Goal: Task Accomplishment & Management: Manage account settings

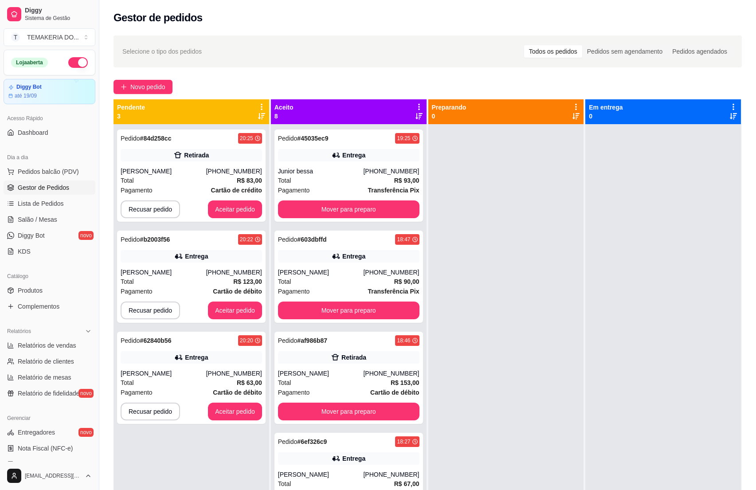
click at [192, 373] on div "[PERSON_NAME]" at bounding box center [164, 373] width 86 height 9
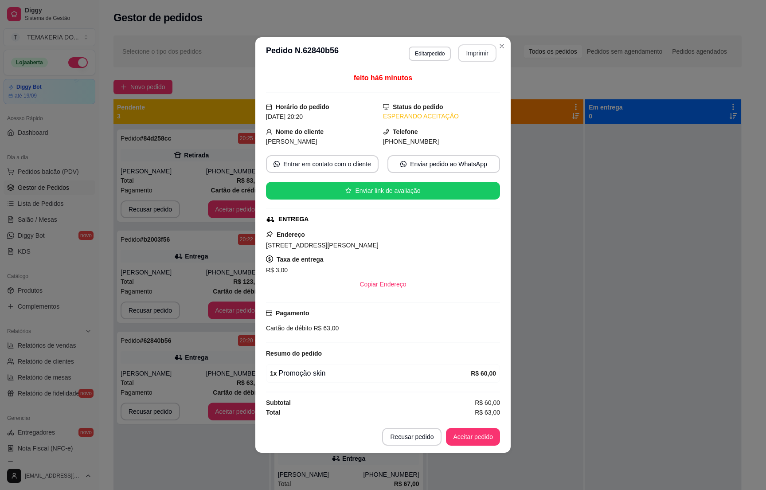
click at [471, 48] on button "Imprimir" at bounding box center [477, 53] width 39 height 18
click at [469, 442] on button "Aceitar pedido" at bounding box center [473, 437] width 54 height 18
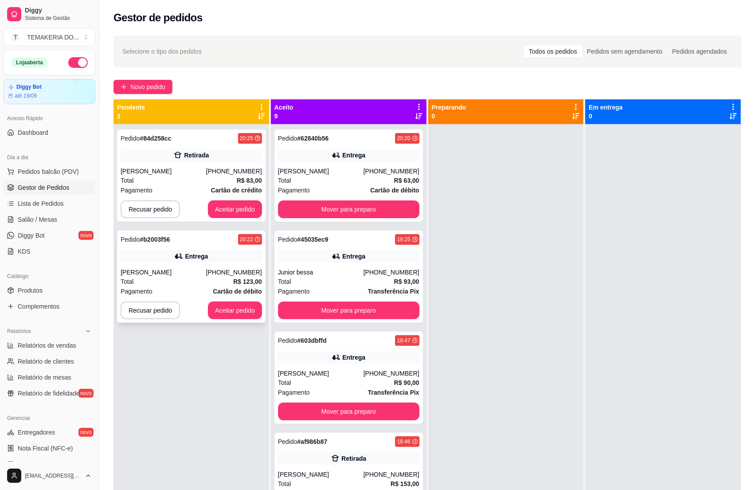
click at [179, 285] on div "Total R$ 123,00" at bounding box center [191, 282] width 141 height 10
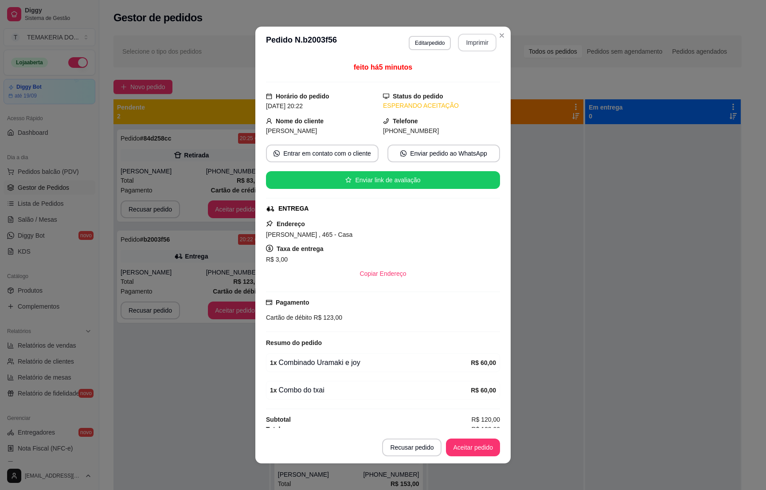
click at [467, 47] on button "Imprimir" at bounding box center [477, 43] width 39 height 18
click at [472, 444] on button "Aceitar pedido" at bounding box center [473, 448] width 54 height 18
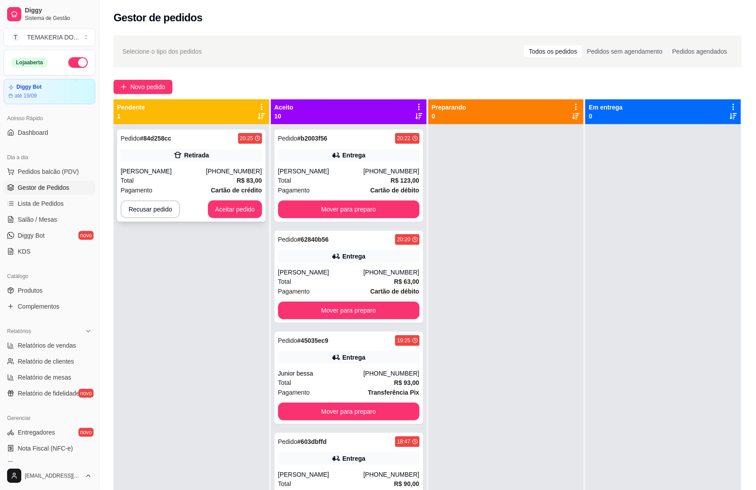
click at [189, 174] on div "[PERSON_NAME]" at bounding box center [164, 171] width 86 height 9
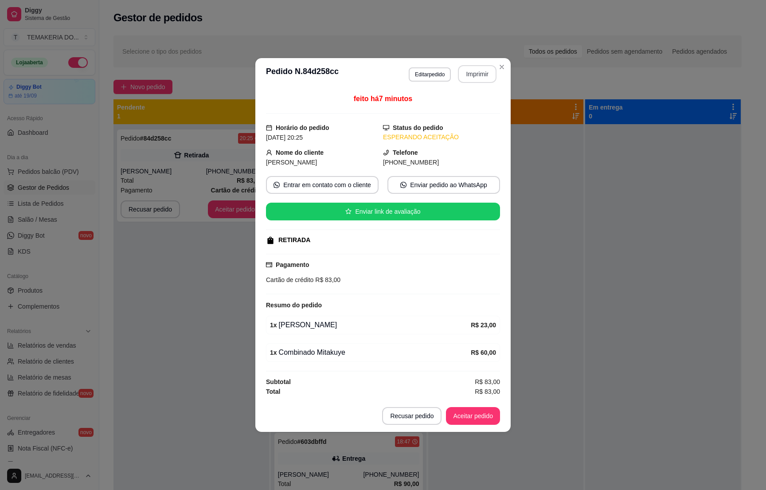
click at [480, 68] on button "Imprimir" at bounding box center [477, 74] width 39 height 18
click at [463, 417] on button "Aceitar pedido" at bounding box center [473, 416] width 52 height 17
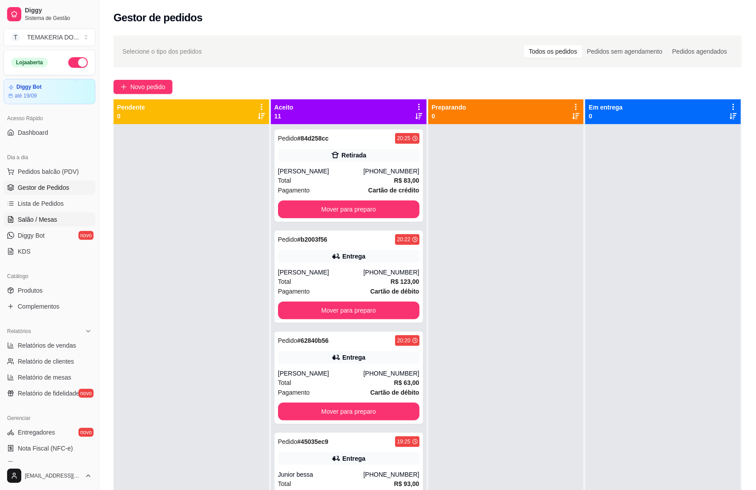
click at [29, 218] on span "Salão / Mesas" at bounding box center [37, 219] width 39 height 9
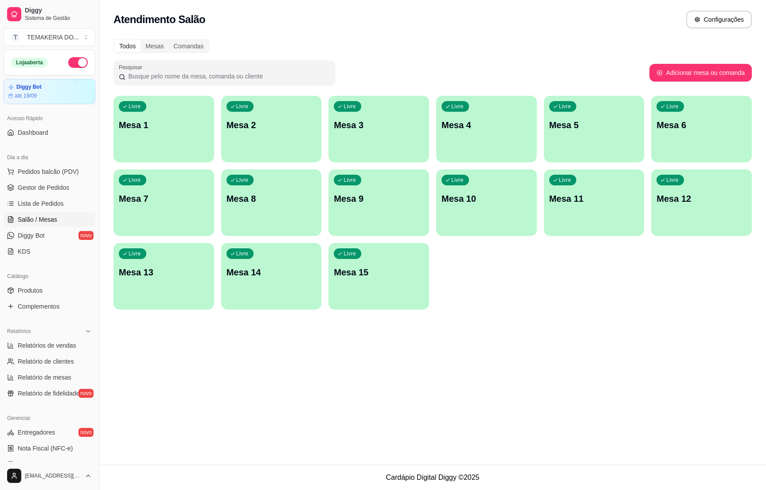
click at [347, 130] on p "Mesa 3" at bounding box center [379, 125] width 90 height 12
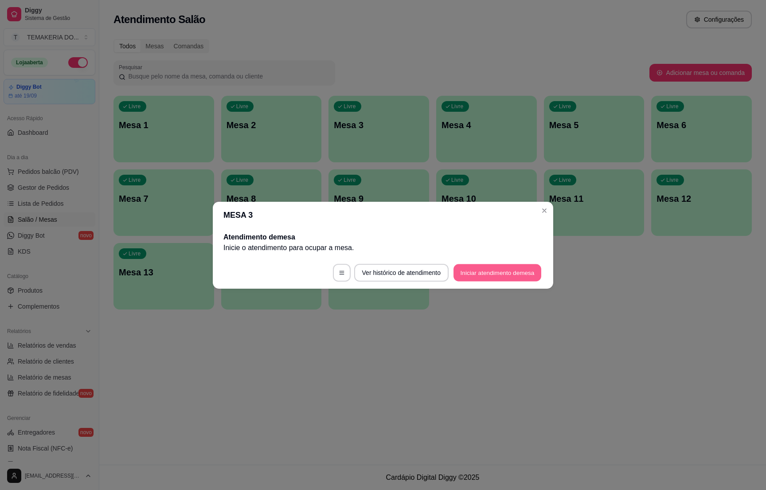
click at [470, 274] on button "Iniciar atendimento de mesa" at bounding box center [498, 272] width 88 height 17
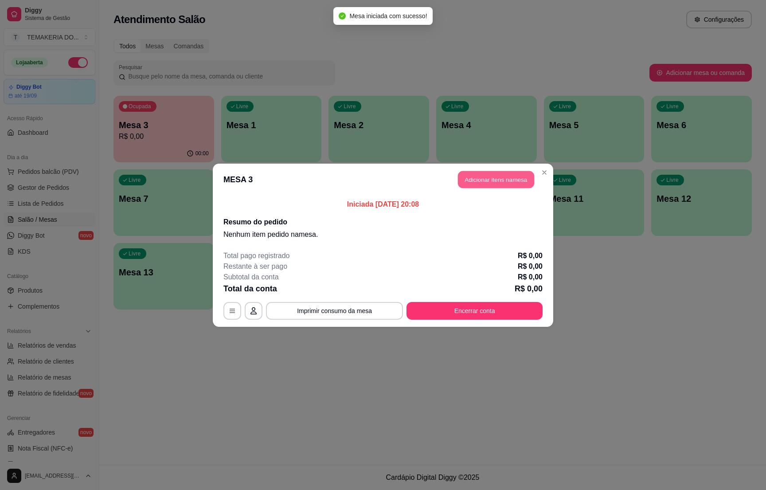
click at [465, 178] on button "Adicionar itens na mesa" at bounding box center [496, 179] width 76 height 17
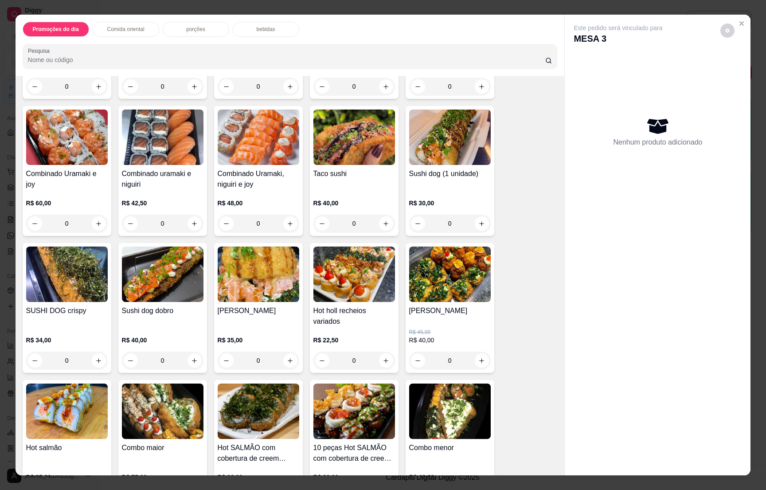
scroll to position [1330, 0]
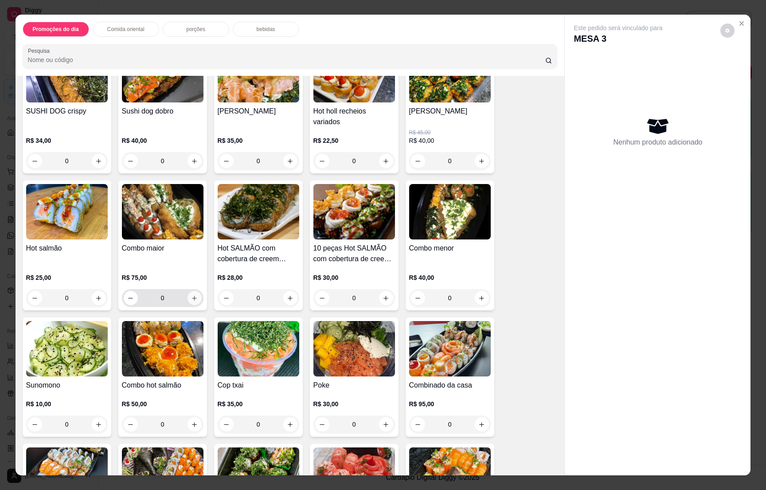
click at [191, 295] on icon "increase-product-quantity" at bounding box center [194, 298] width 7 height 7
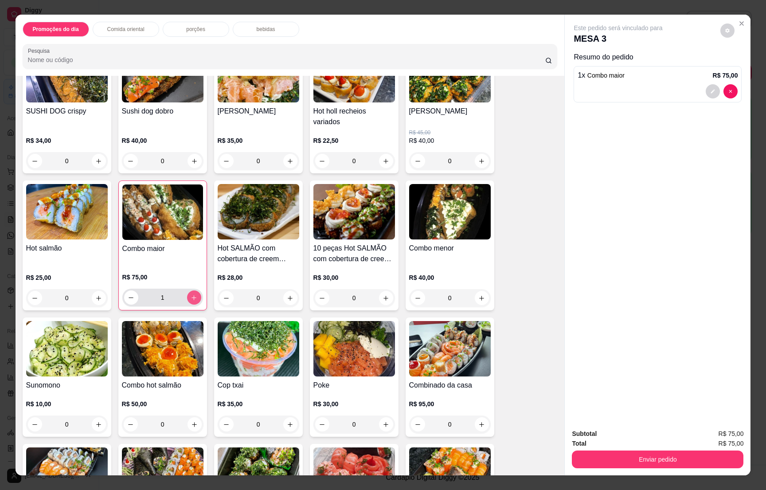
type input "1"
click at [258, 25] on div "bebidas" at bounding box center [266, 29] width 67 height 15
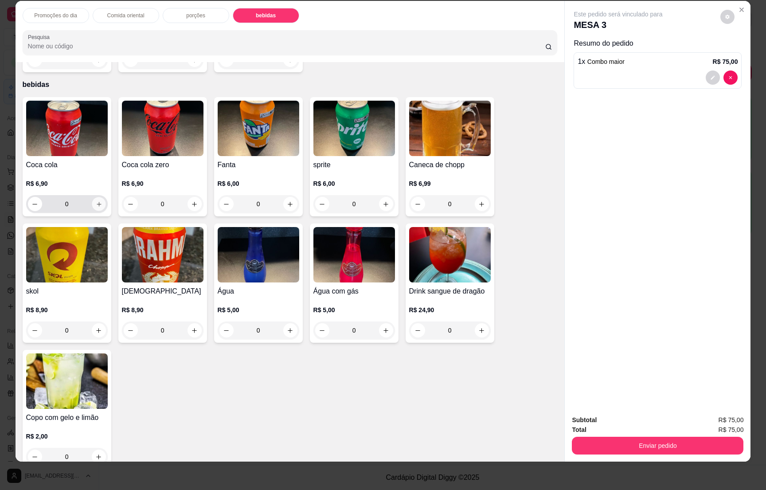
click at [95, 201] on icon "increase-product-quantity" at bounding box center [98, 204] width 7 height 7
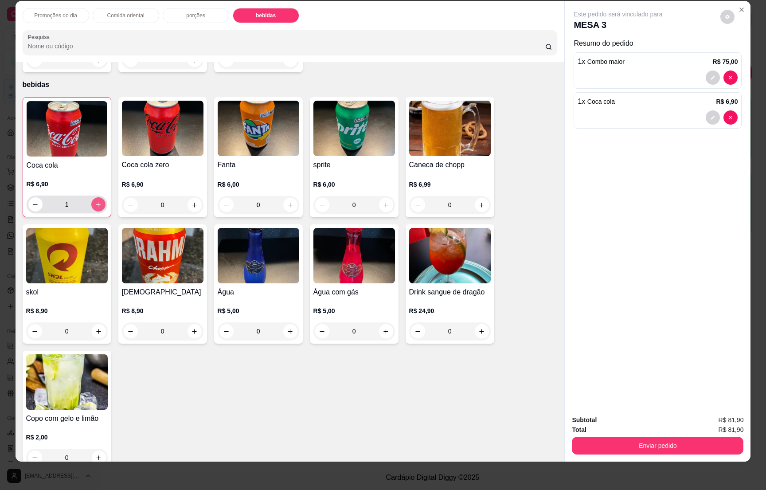
click at [95, 201] on icon "increase-product-quantity" at bounding box center [98, 204] width 7 height 7
type input "2"
click at [616, 435] on div "Enviar pedido" at bounding box center [658, 445] width 172 height 20
click at [624, 446] on button "Enviar pedido" at bounding box center [658, 446] width 172 height 18
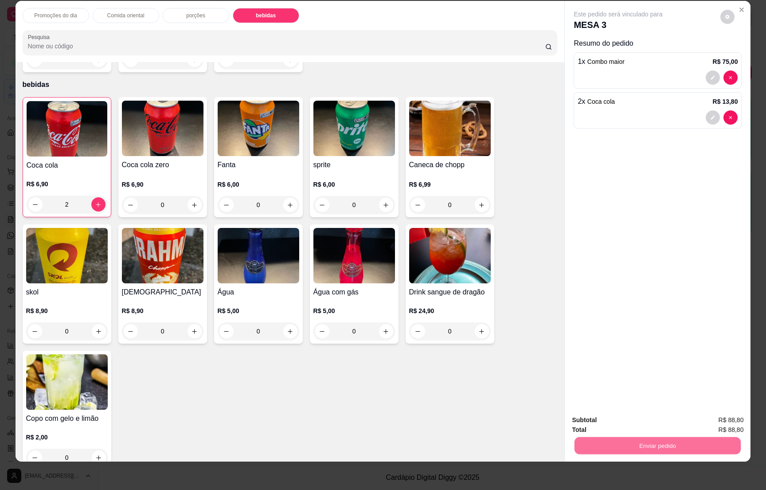
click at [624, 424] on button "Não registrar e enviar pedido" at bounding box center [627, 424] width 90 height 16
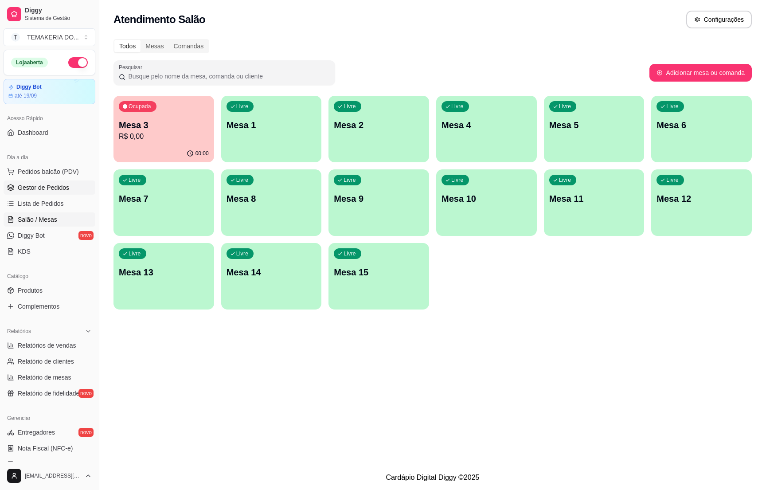
click at [39, 189] on span "Gestor de Pedidos" at bounding box center [43, 187] width 51 height 9
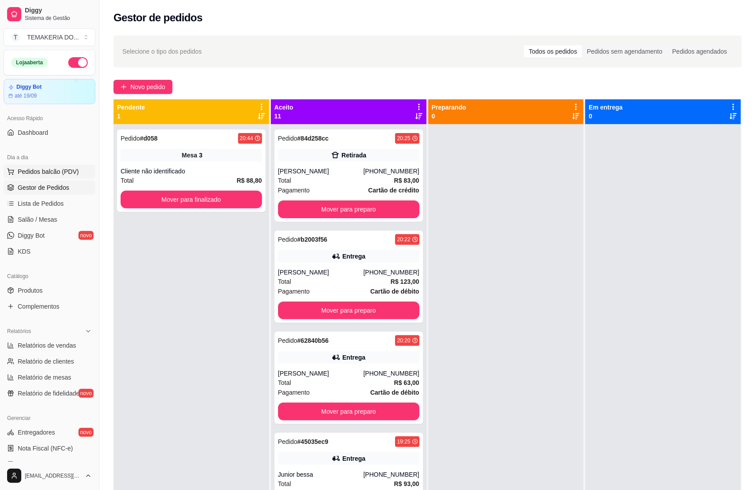
click at [45, 168] on span "Pedidos balcão (PDV)" at bounding box center [48, 171] width 61 height 9
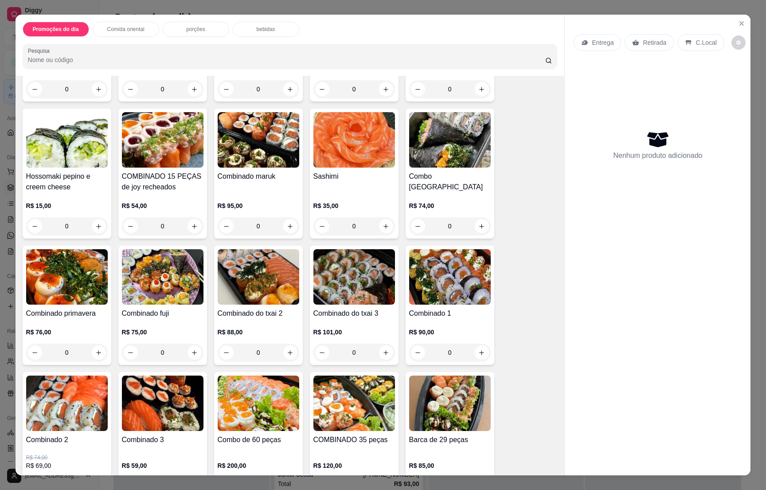
scroll to position [2129, 0]
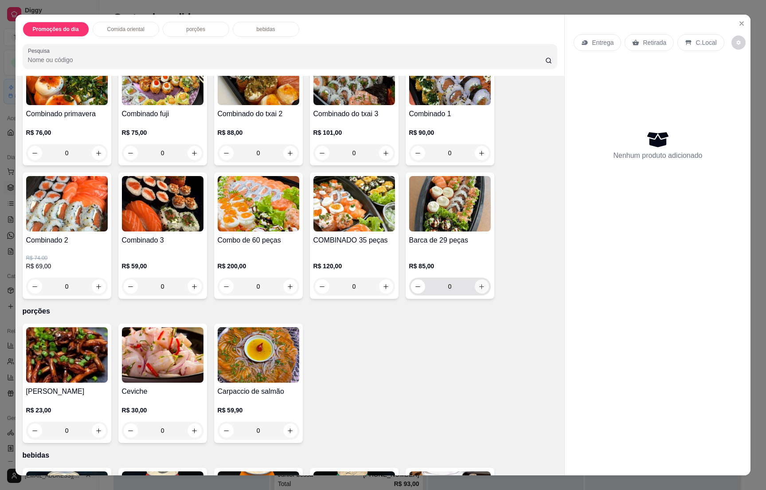
click at [478, 283] on icon "increase-product-quantity" at bounding box center [481, 286] width 7 height 7
type input "1"
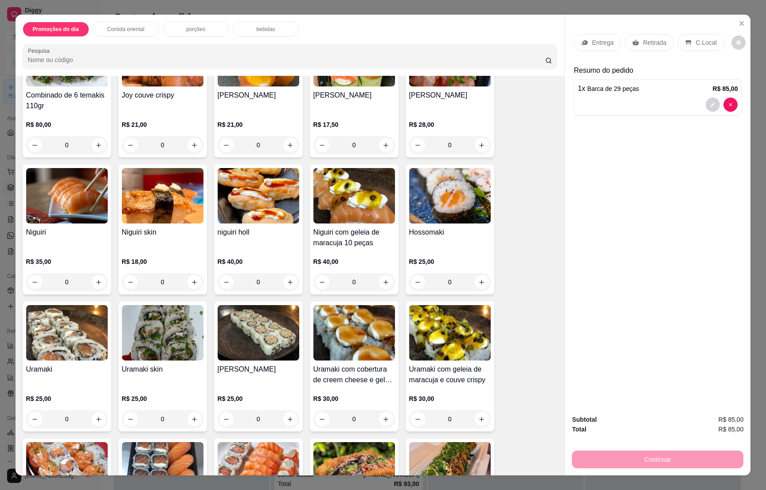
scroll to position [665, 0]
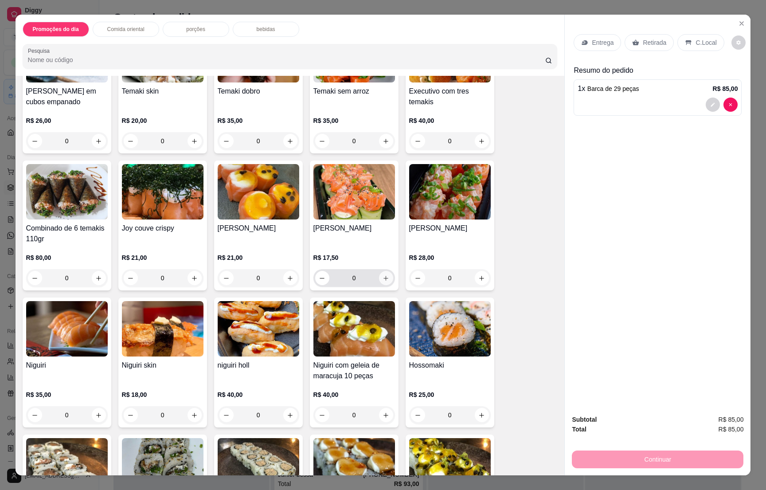
click at [383, 275] on icon "increase-product-quantity" at bounding box center [386, 278] width 7 height 7
type input "1"
click at [643, 43] on p "Retirada" at bounding box center [655, 42] width 24 height 9
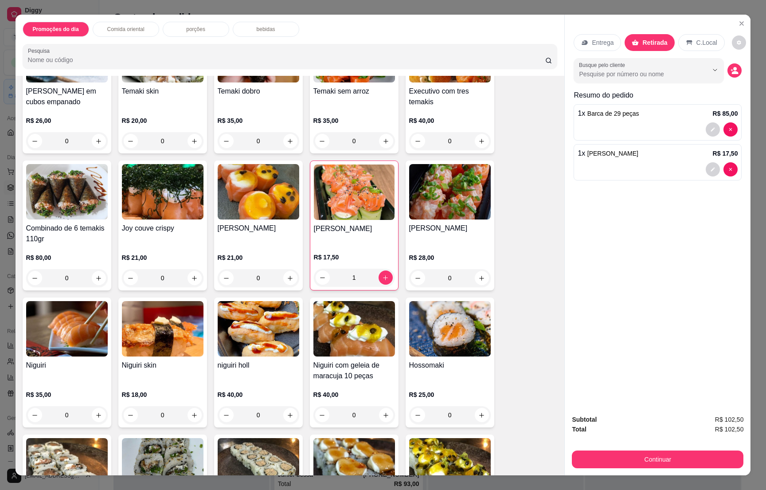
click at [670, 447] on div "Subtotal R$ 102,50 Total R$ 102,50 Continuar" at bounding box center [658, 442] width 172 height 54
click at [670, 454] on button "Continuar" at bounding box center [658, 459] width 166 height 17
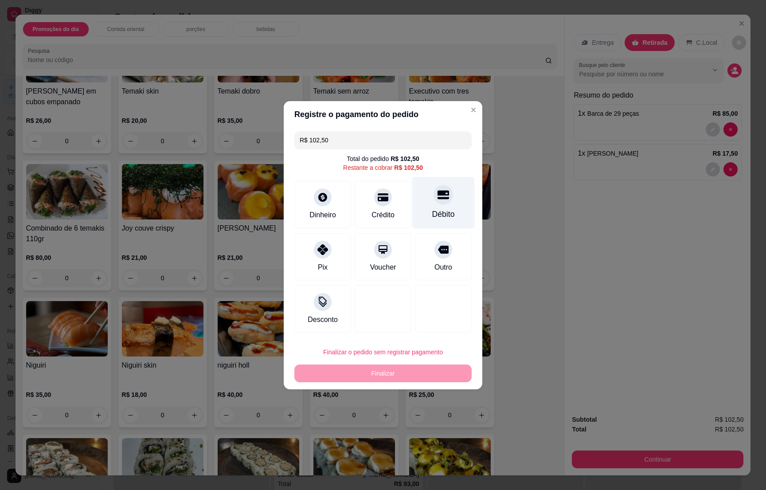
click at [430, 204] on div "Débito" at bounding box center [443, 202] width 63 height 52
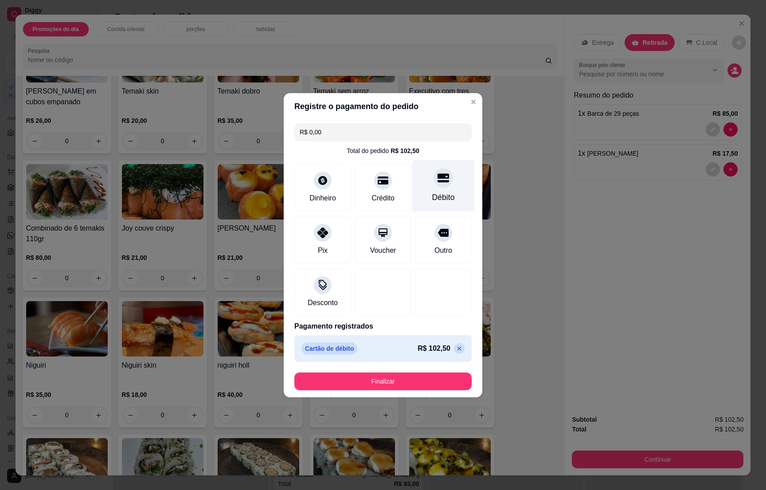
type input "R$ 0,00"
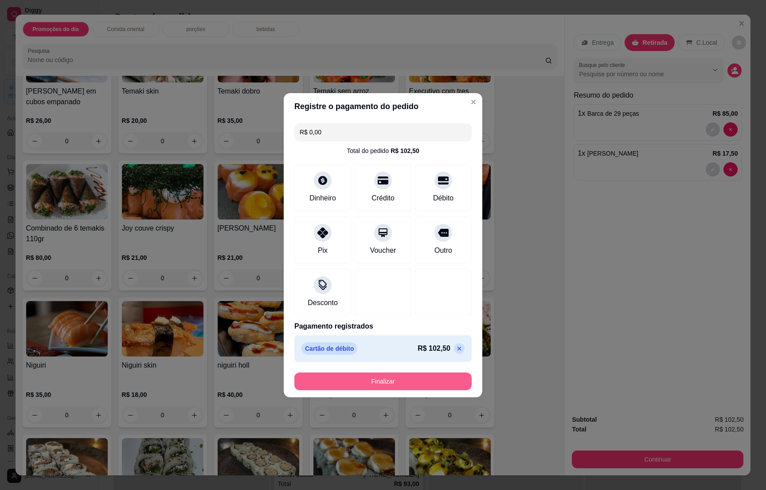
click at [398, 382] on button "Finalizar" at bounding box center [382, 382] width 177 height 18
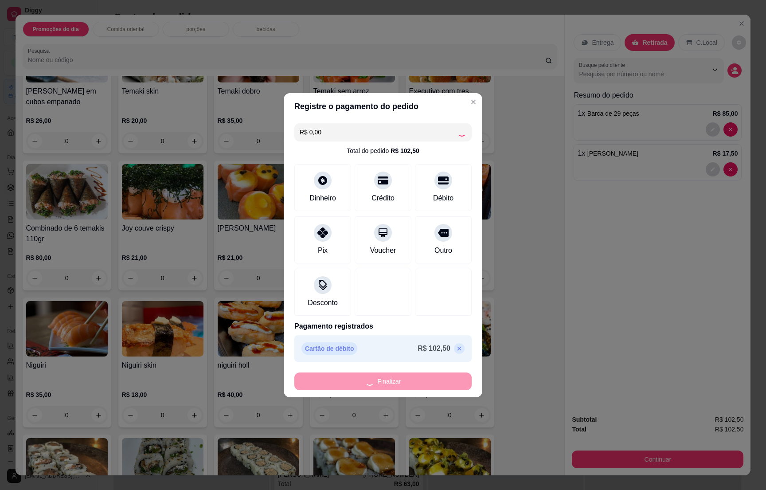
type input "0"
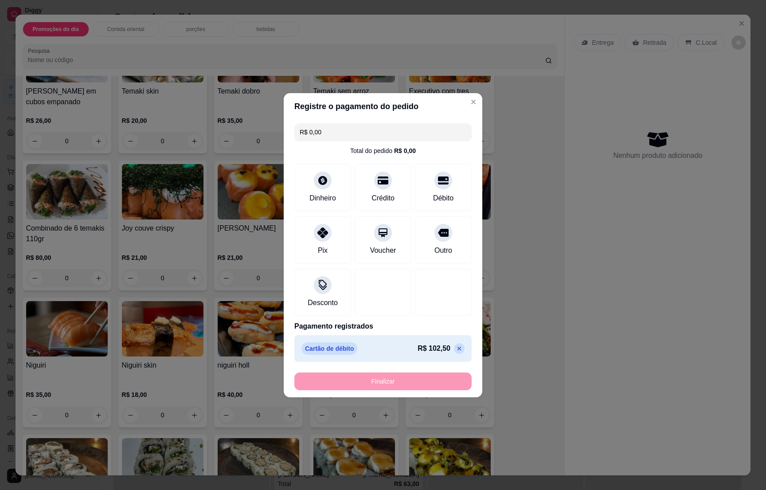
type input "-R$ 102,50"
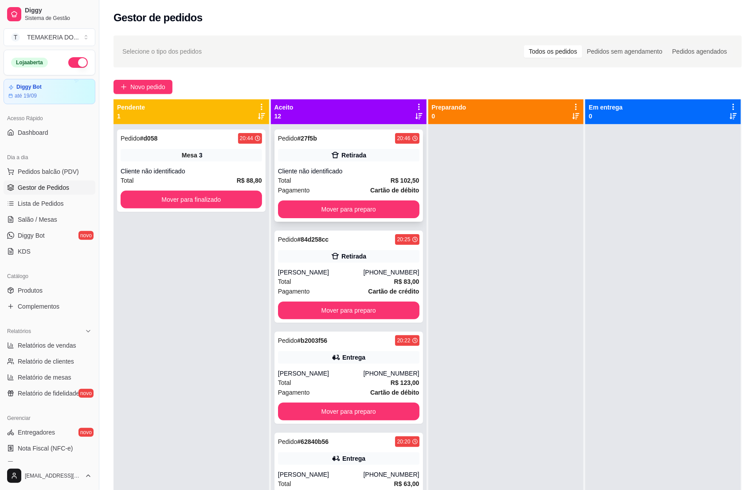
click at [370, 187] on strong "Cartão de débito" at bounding box center [394, 190] width 49 height 7
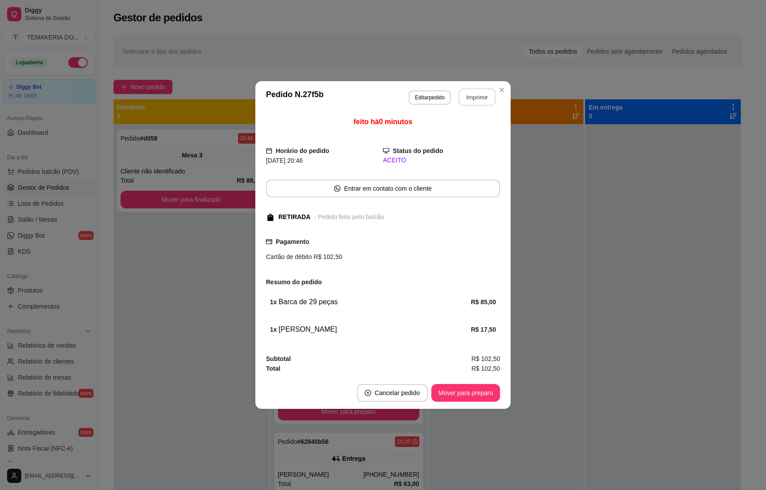
click at [462, 94] on button "Imprimir" at bounding box center [477, 97] width 37 height 17
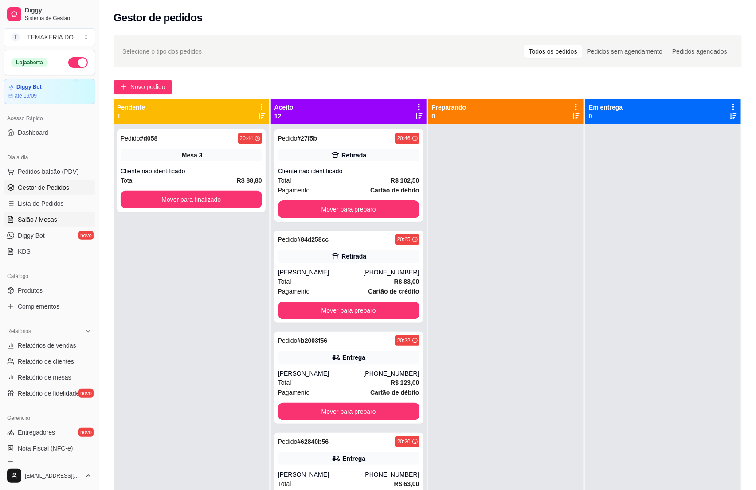
click at [37, 223] on span "Salão / Mesas" at bounding box center [37, 219] width 39 height 9
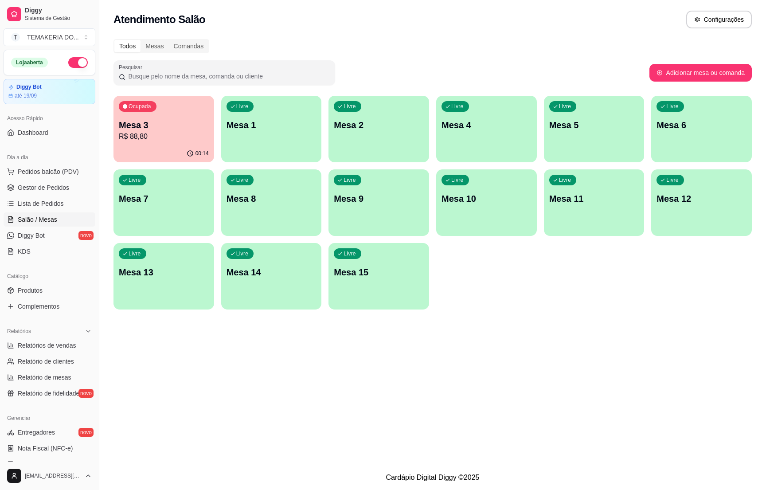
click at [173, 145] on div "00:14" at bounding box center [164, 153] width 101 height 17
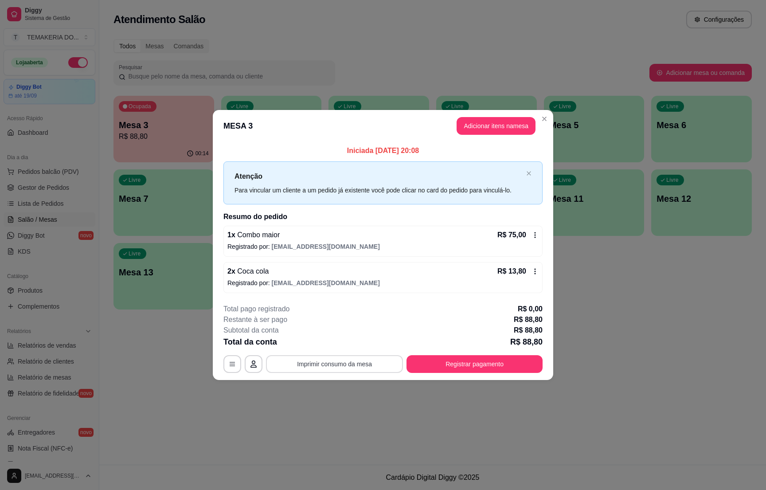
click at [354, 364] on button "Imprimir consumo da mesa" at bounding box center [334, 364] width 137 height 18
click at [438, 361] on button "Registrar pagamento" at bounding box center [475, 364] width 132 height 17
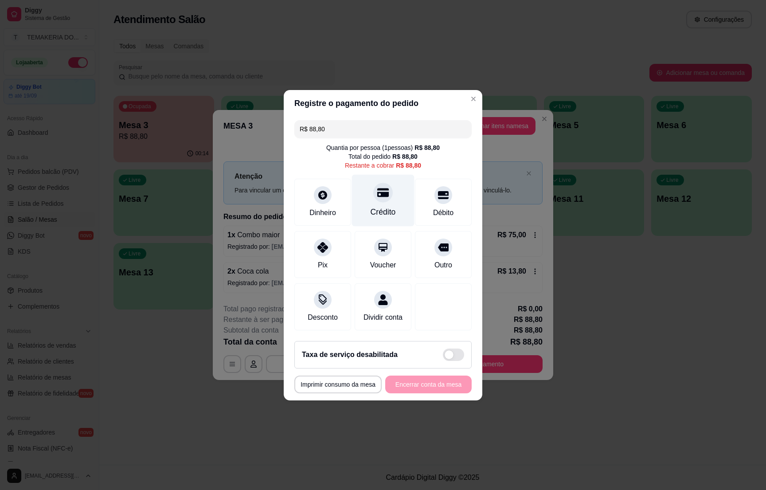
click at [373, 195] on div at bounding box center [383, 193] width 20 height 20
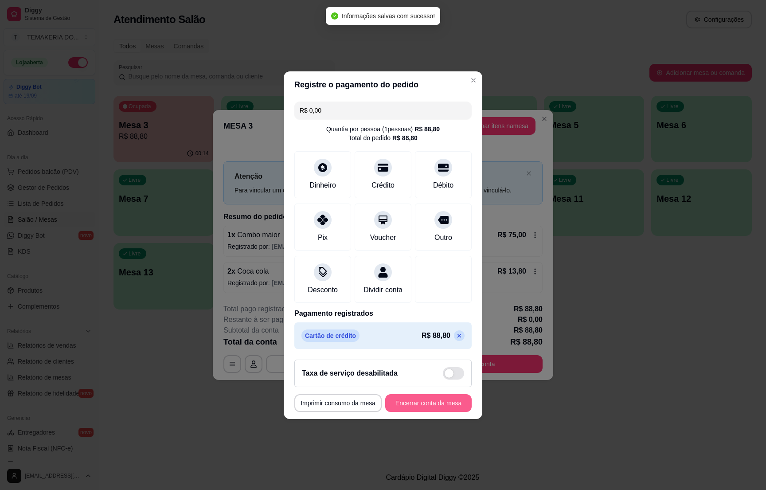
click at [404, 409] on button "Encerrar conta da mesa" at bounding box center [428, 403] width 86 height 18
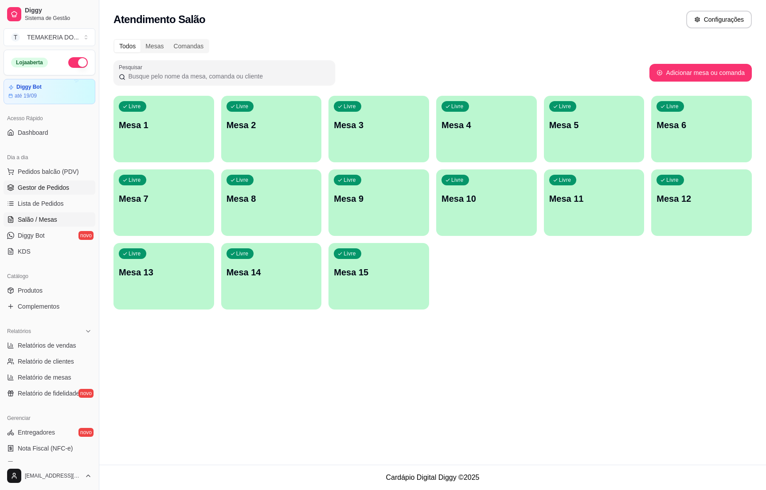
click at [48, 189] on span "Gestor de Pedidos" at bounding box center [43, 187] width 51 height 9
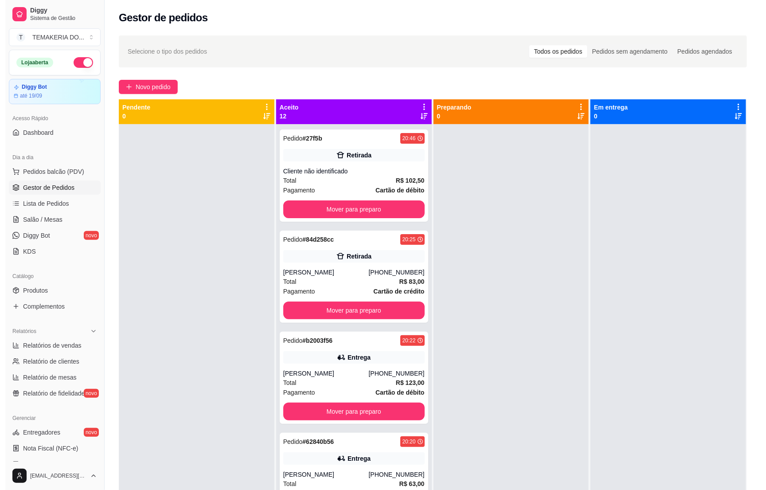
scroll to position [148, 0]
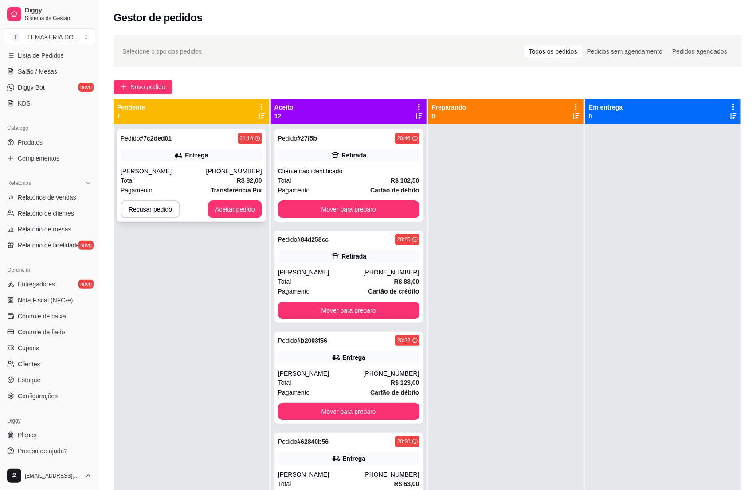
click at [178, 183] on div "Total R$ 82,00" at bounding box center [191, 181] width 141 height 10
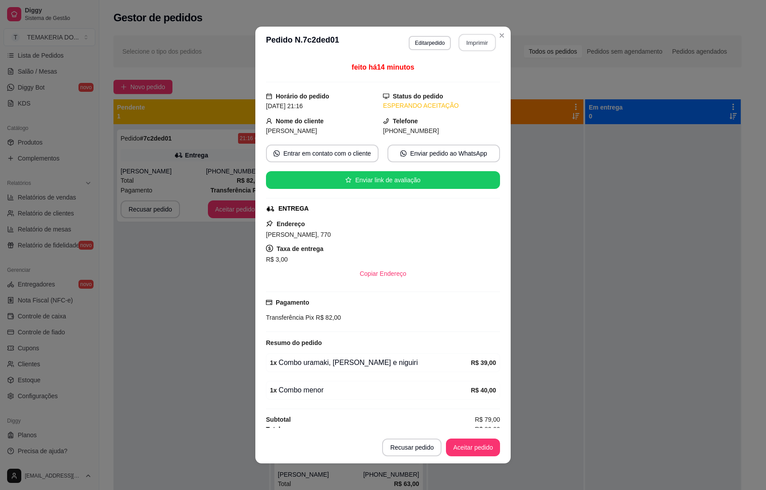
click at [479, 39] on button "Imprimir" at bounding box center [477, 42] width 37 height 17
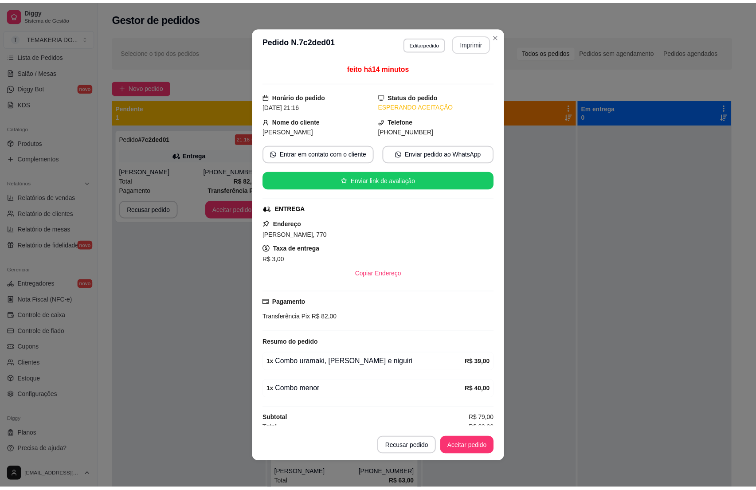
scroll to position [0, 0]
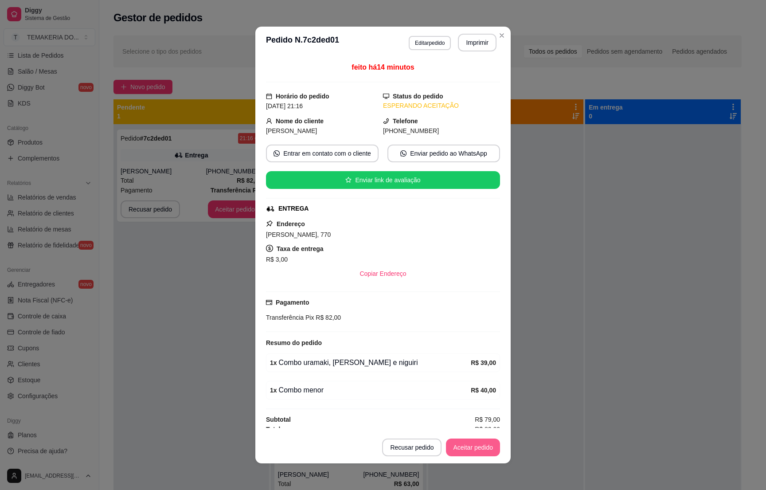
click at [463, 450] on button "Aceitar pedido" at bounding box center [473, 448] width 54 height 18
click at [463, 450] on div "Recusar pedido Aceitar pedido" at bounding box center [441, 448] width 118 height 18
